Goal: Task Accomplishment & Management: Complete application form

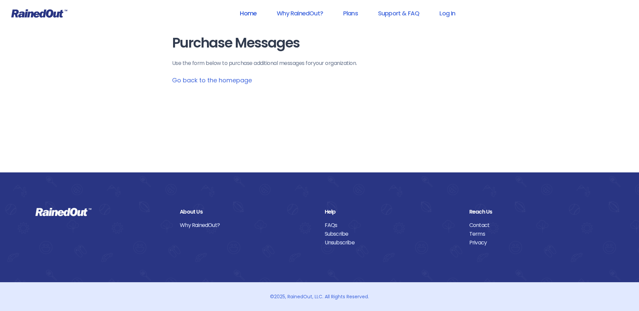
click at [244, 12] on link "Home" at bounding box center [248, 13] width 34 height 15
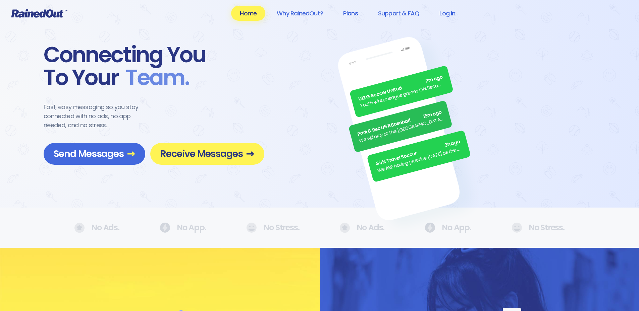
click at [349, 10] on link "Plans" at bounding box center [350, 13] width 32 height 15
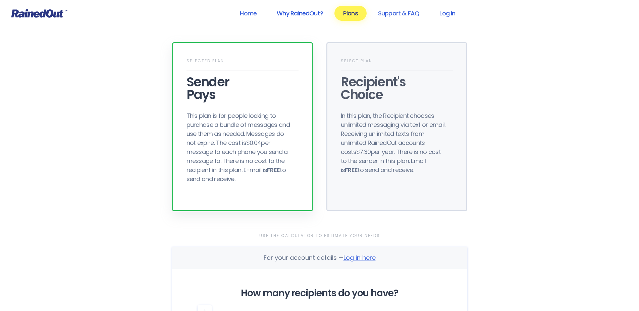
click at [291, 13] on link "Why RainedOut?" at bounding box center [300, 13] width 64 height 15
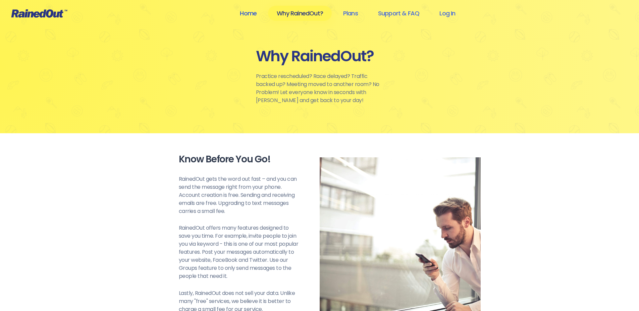
click at [252, 11] on link "Home" at bounding box center [248, 13] width 34 height 15
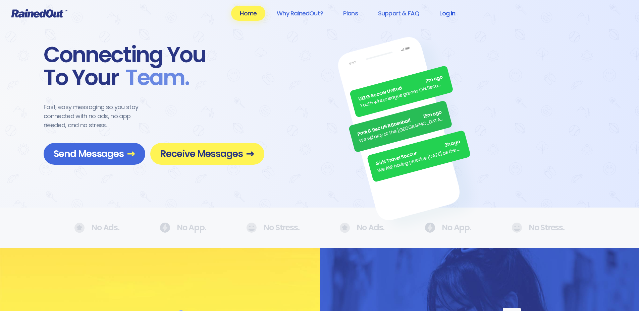
click at [445, 14] on link "Log In" at bounding box center [446, 13] width 33 height 15
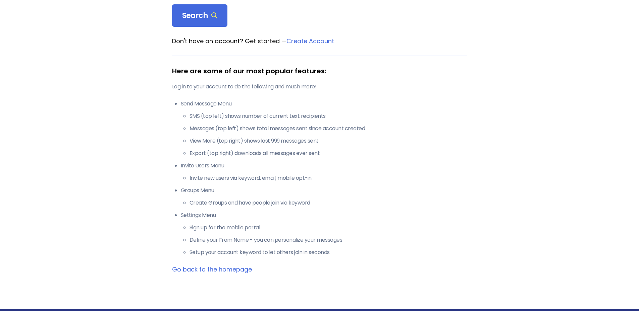
scroll to position [101, 0]
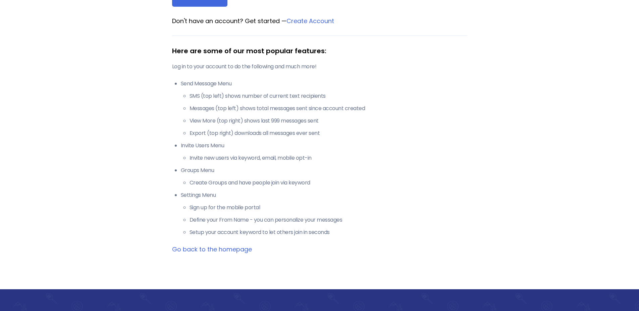
click at [222, 249] on link "Go back to the homepage" at bounding box center [212, 249] width 80 height 8
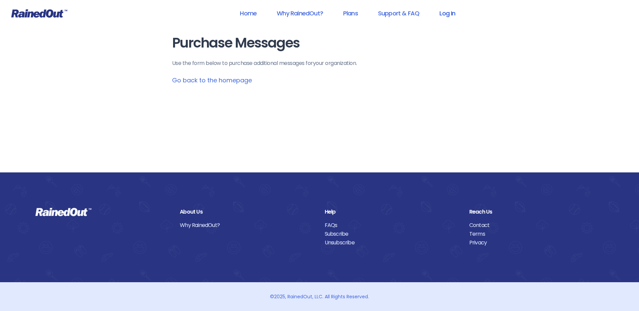
click at [449, 14] on link "Log In" at bounding box center [446, 13] width 33 height 15
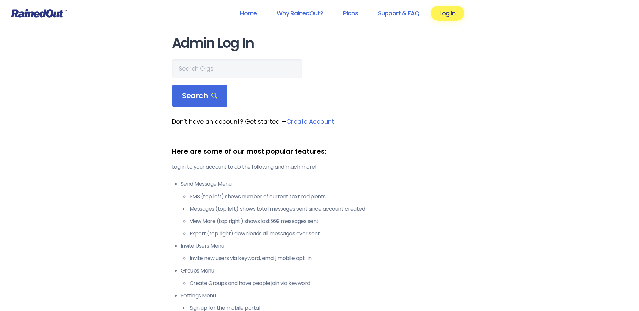
click at [307, 120] on link "Create Account" at bounding box center [310, 121] width 48 height 8
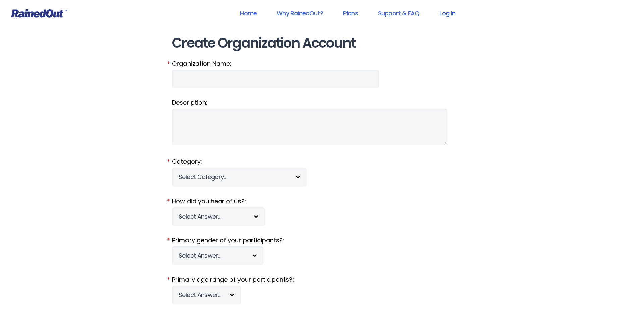
click at [443, 11] on link "Log In" at bounding box center [446, 13] width 33 height 15
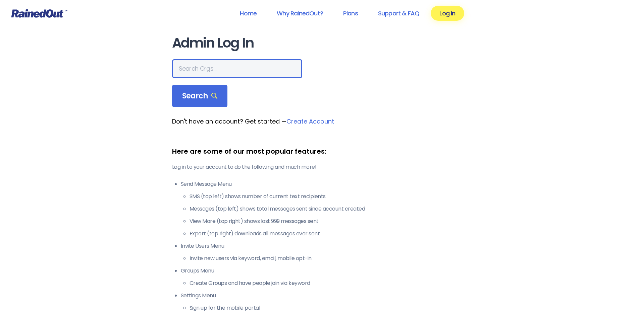
click at [210, 70] on input "text" at bounding box center [237, 68] width 130 height 19
type input "citysc san marcos"
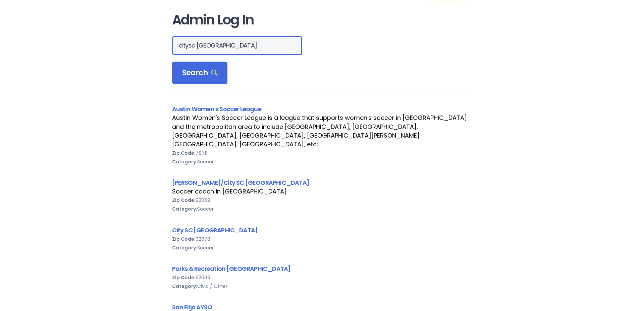
scroll to position [34, 0]
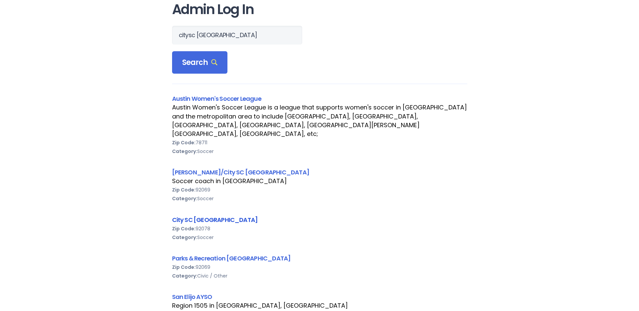
click at [194, 216] on link "City SC San Marcos" at bounding box center [215, 220] width 86 height 8
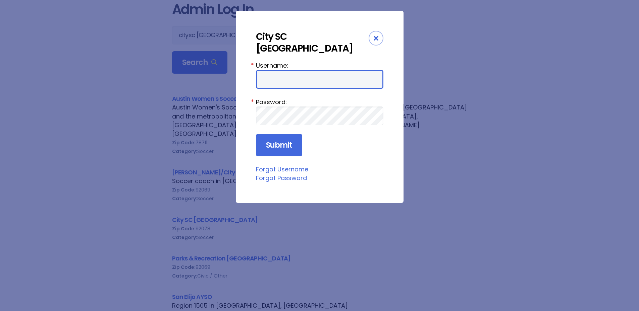
click at [295, 70] on input "Username:" at bounding box center [319, 79] width 127 height 19
